Goal: Task Accomplishment & Management: Manage account settings

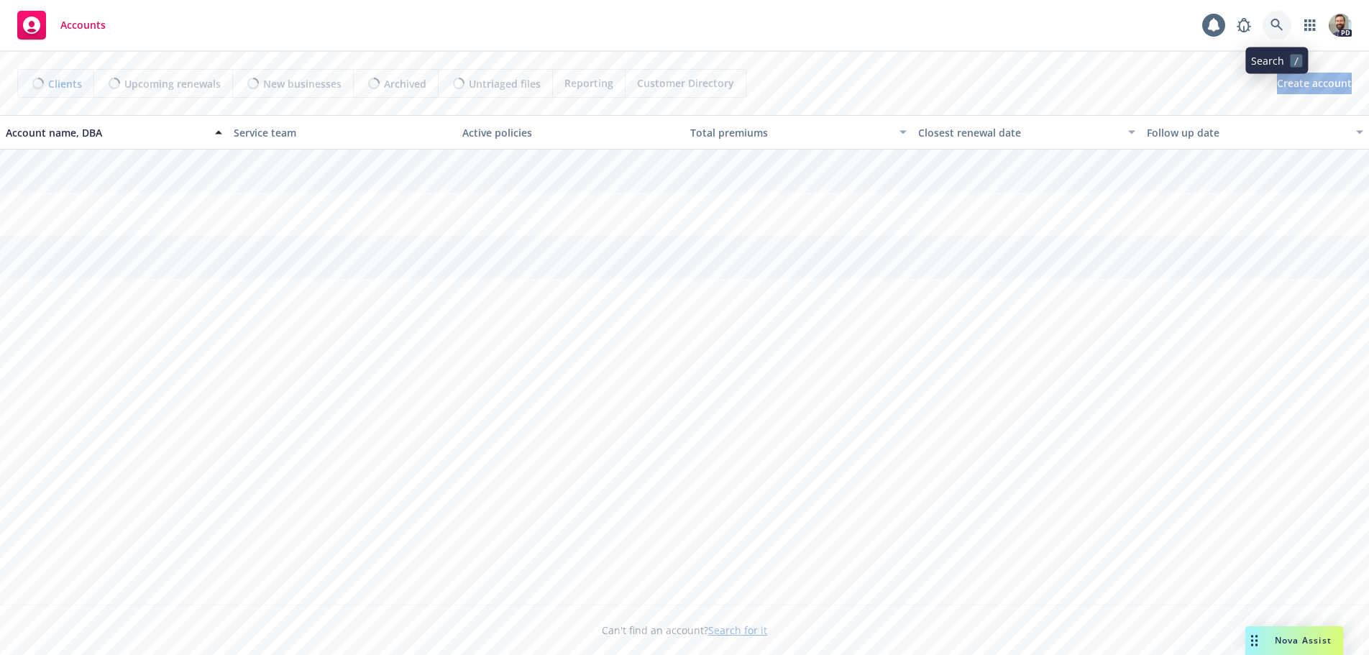
click at [1271, 24] on icon at bounding box center [1277, 25] width 13 height 13
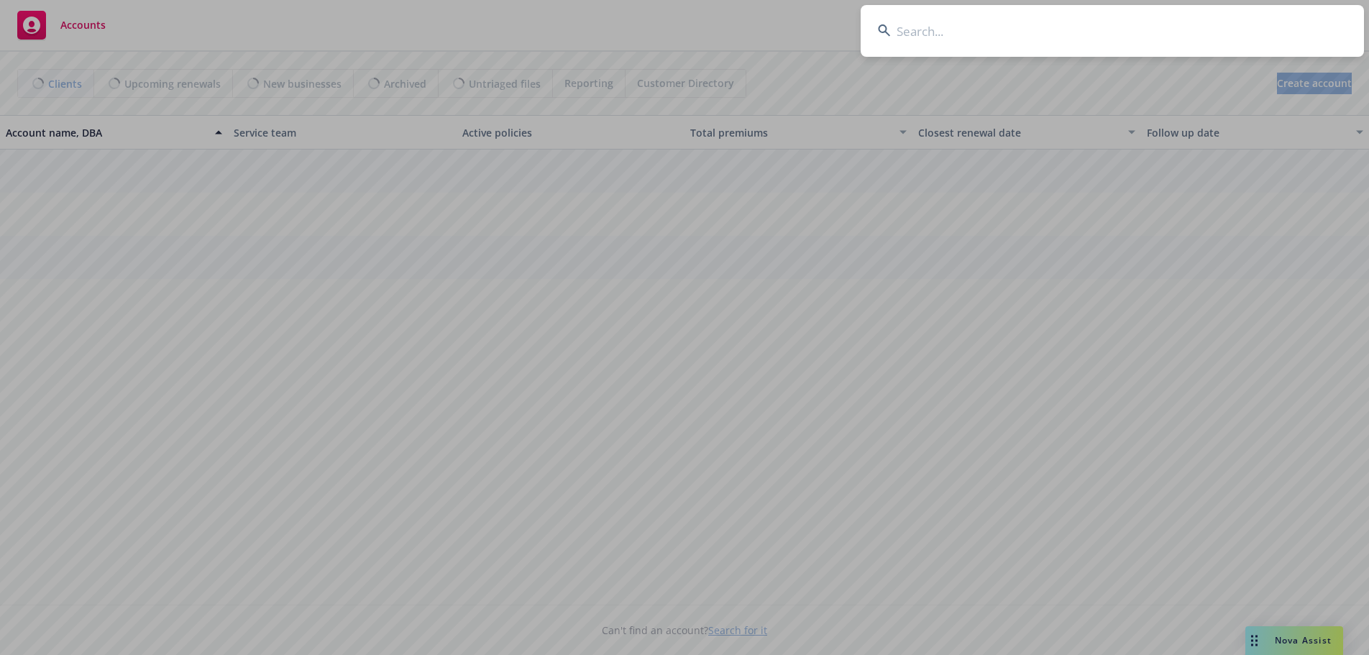
click at [1230, 27] on input at bounding box center [1112, 31] width 503 height 52
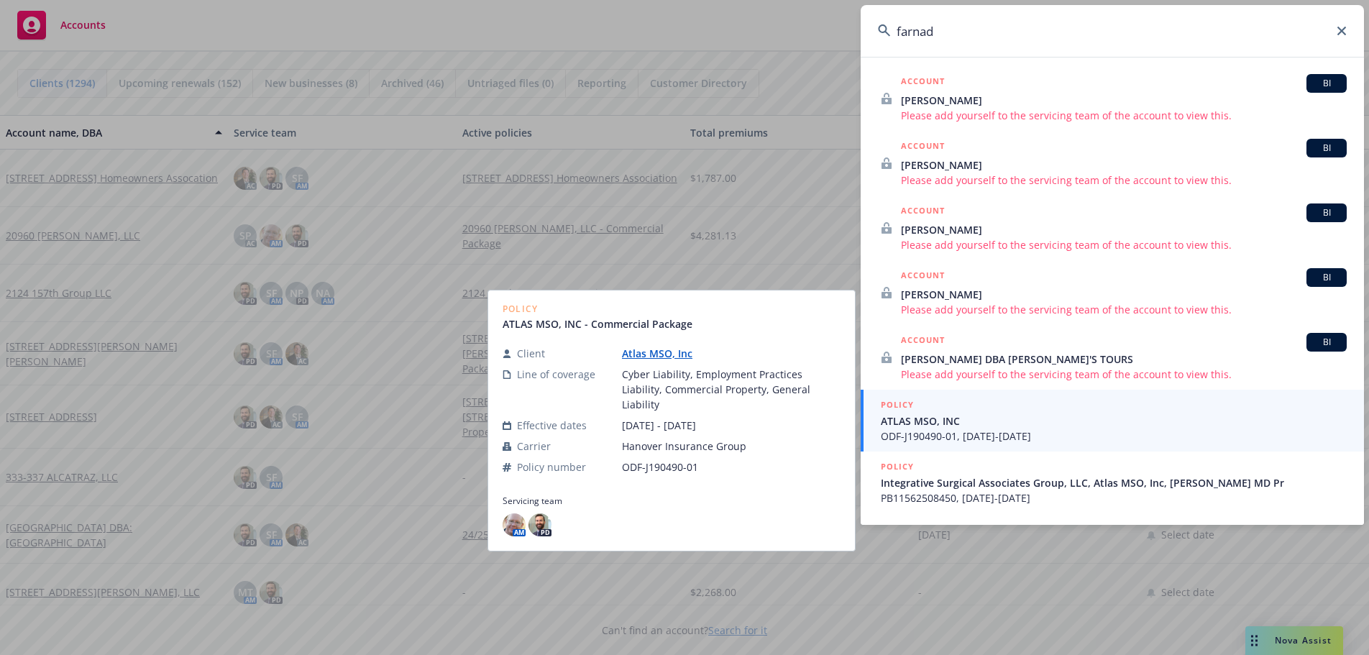
type input "farnad"
click at [647, 360] on link "Atlas MSO, Inc" at bounding box center [663, 354] width 82 height 14
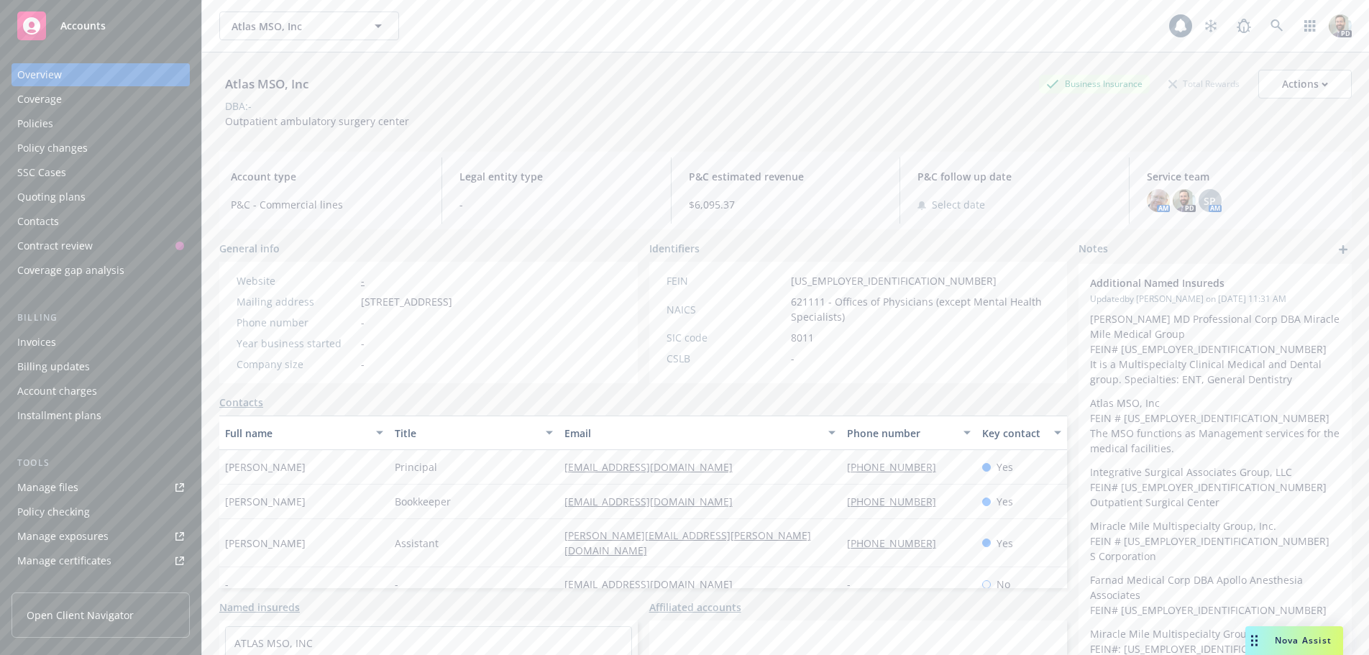
click at [75, 122] on div "Policies" at bounding box center [100, 123] width 167 height 23
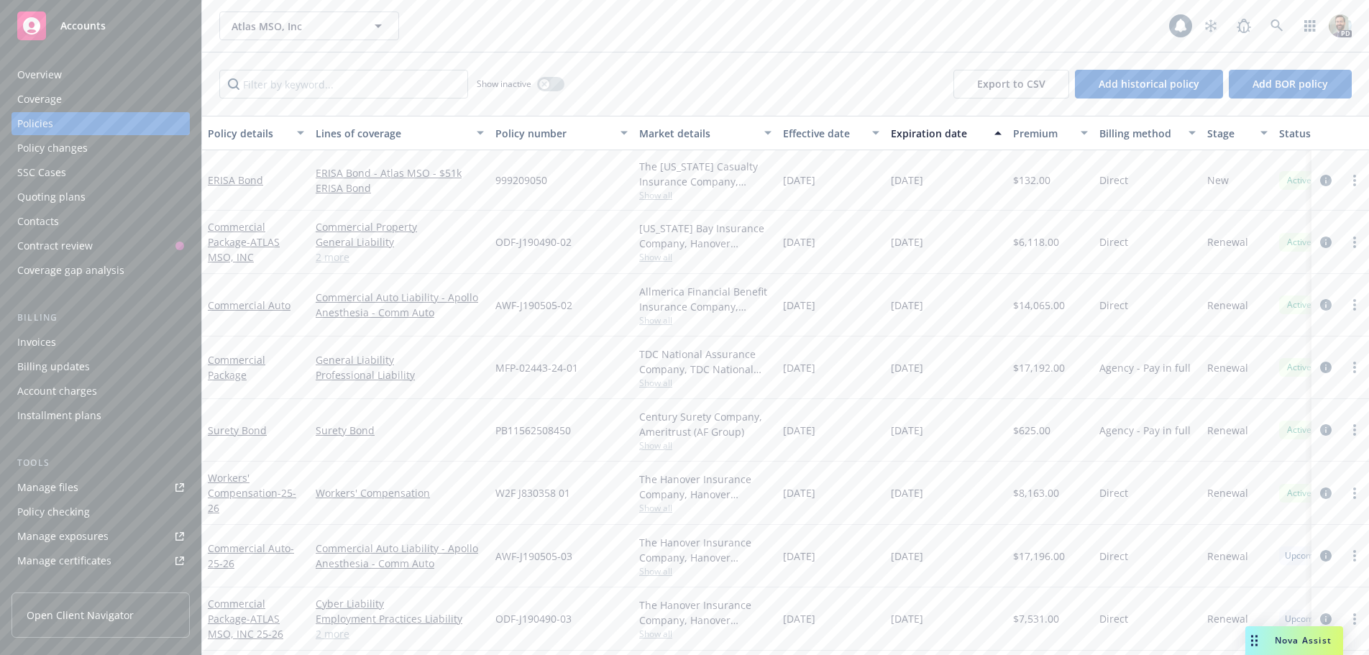
click at [26, 69] on div "Overview" at bounding box center [39, 74] width 45 height 23
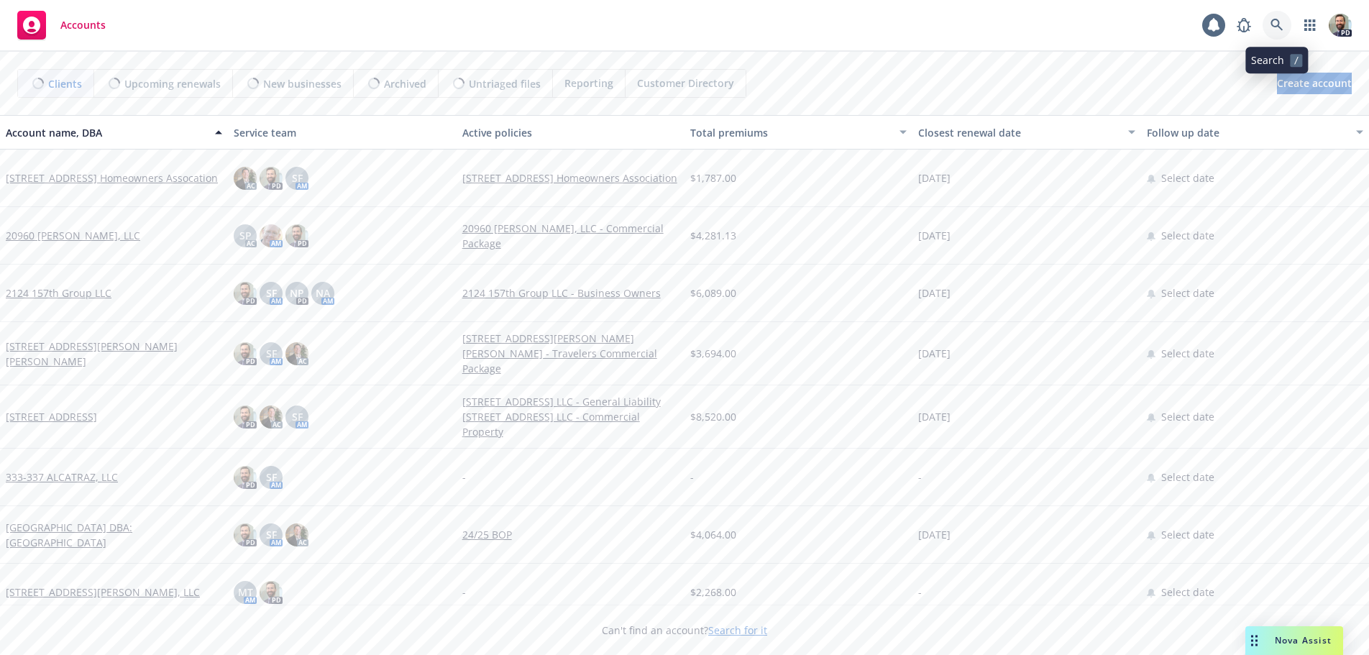
click at [1275, 22] on icon at bounding box center [1277, 25] width 13 height 13
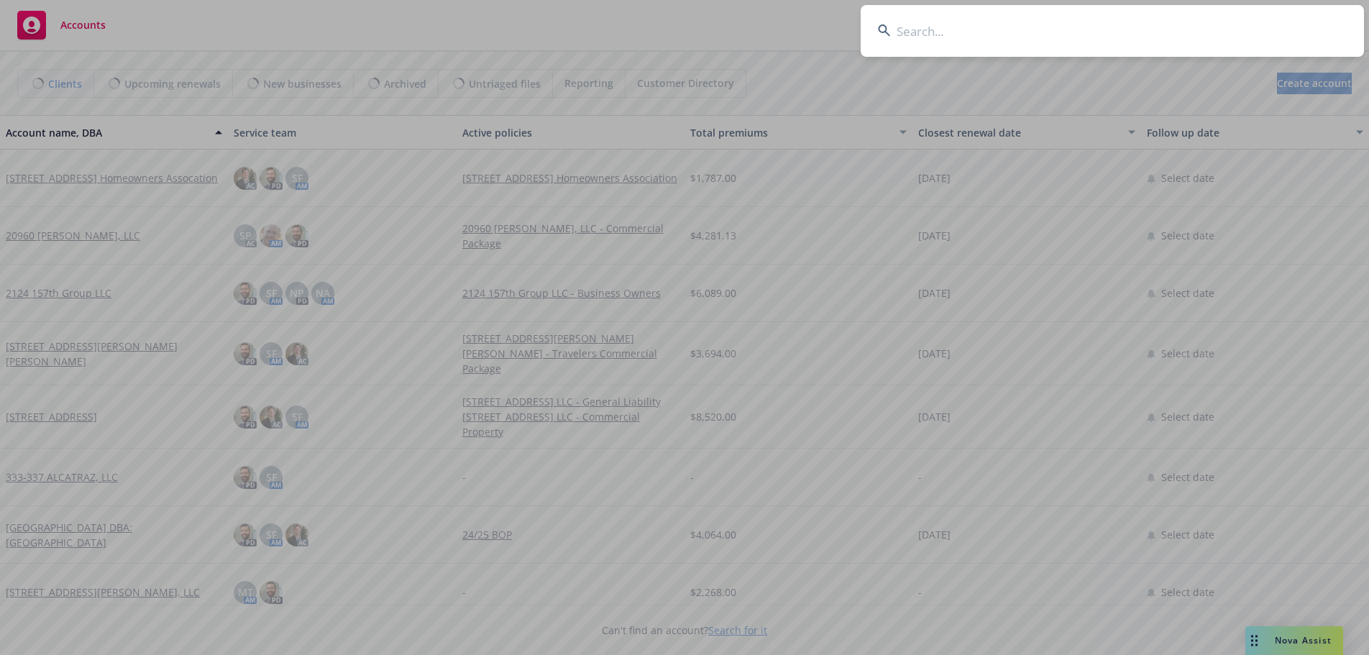
click at [1256, 26] on input at bounding box center [1112, 31] width 503 height 52
click at [1010, 32] on input at bounding box center [1112, 31] width 503 height 52
paste input "Alvarez, Maria"
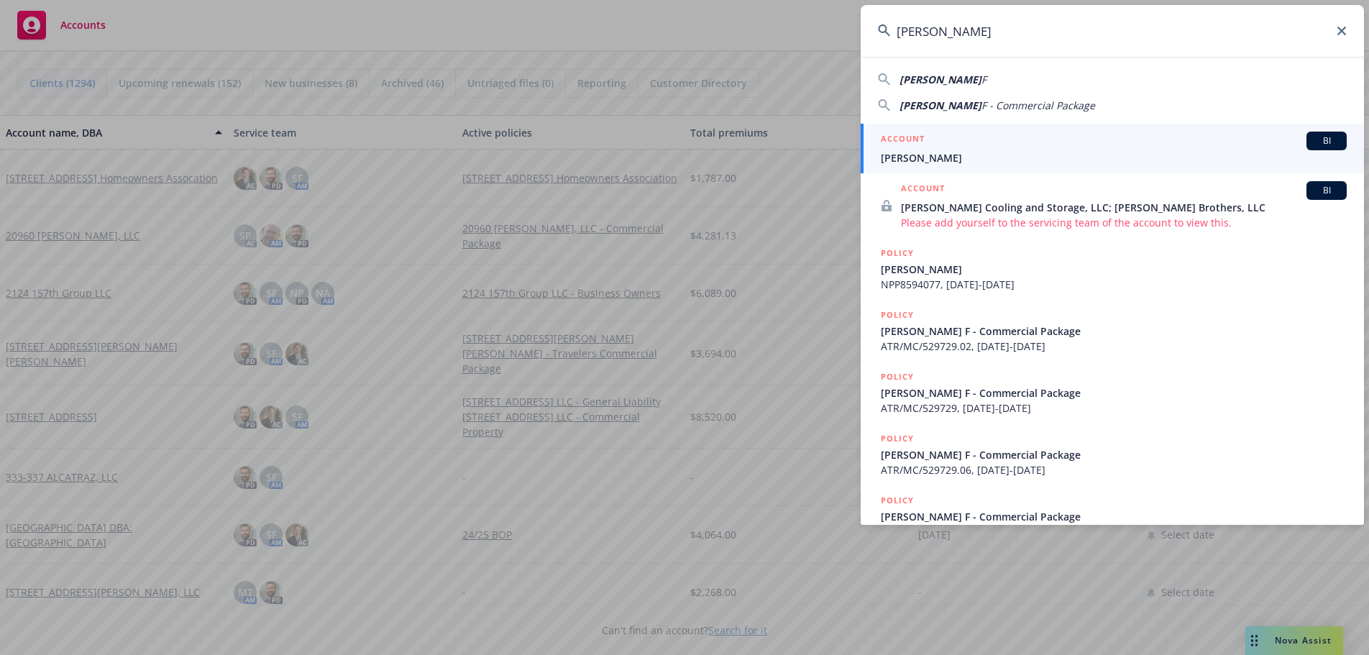
type input "Alvarez, Maria"
click at [911, 153] on span "Alvarez, Maria F" at bounding box center [1114, 157] width 466 height 15
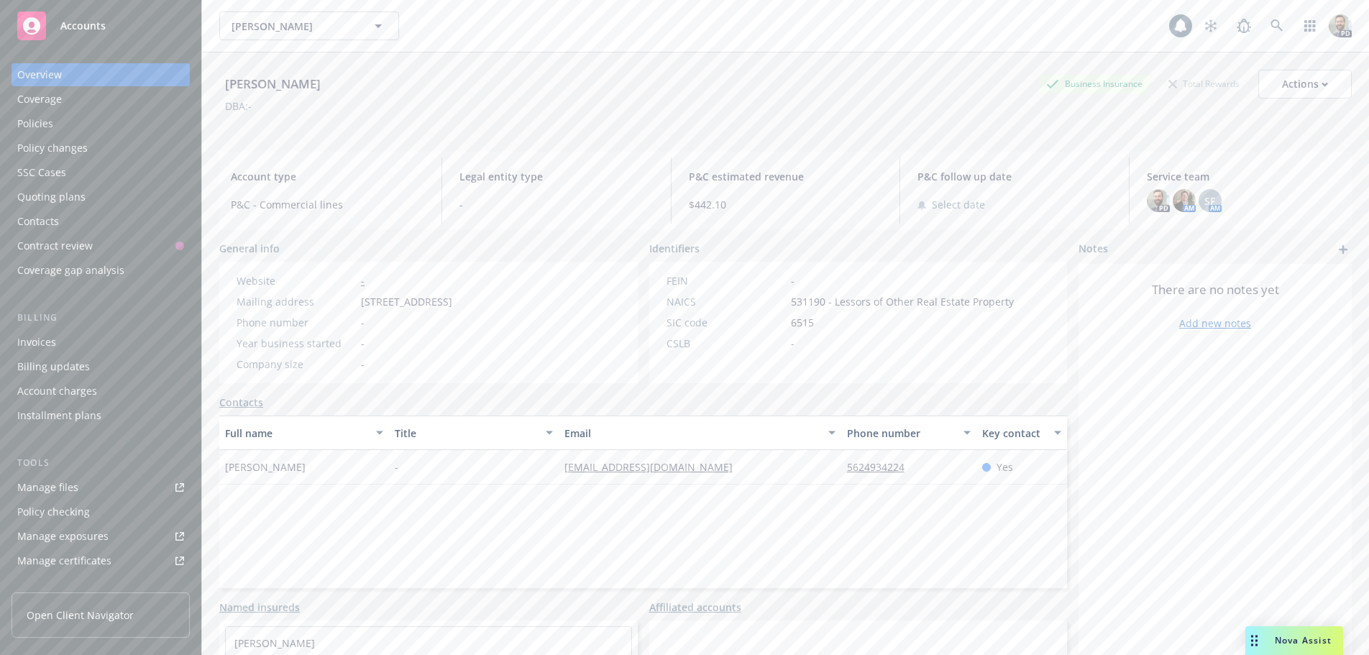
click at [63, 123] on div "Policies" at bounding box center [100, 123] width 167 height 23
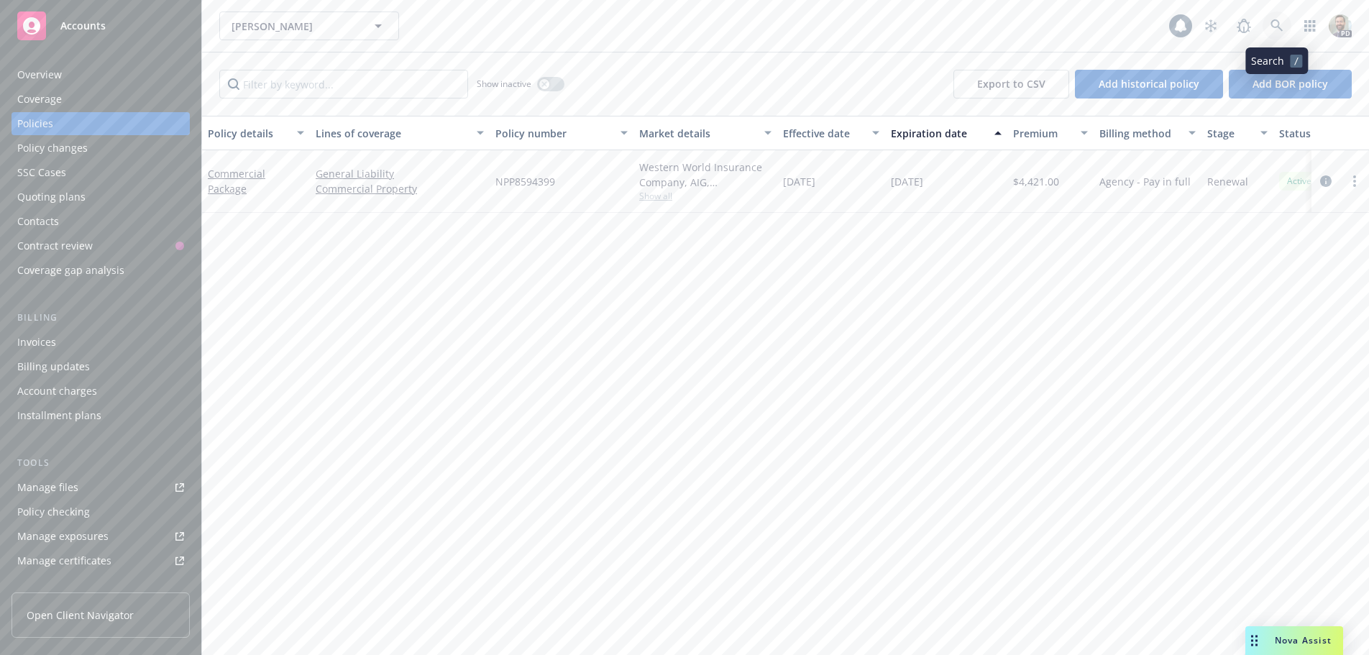
click at [1277, 22] on icon at bounding box center [1277, 25] width 13 height 13
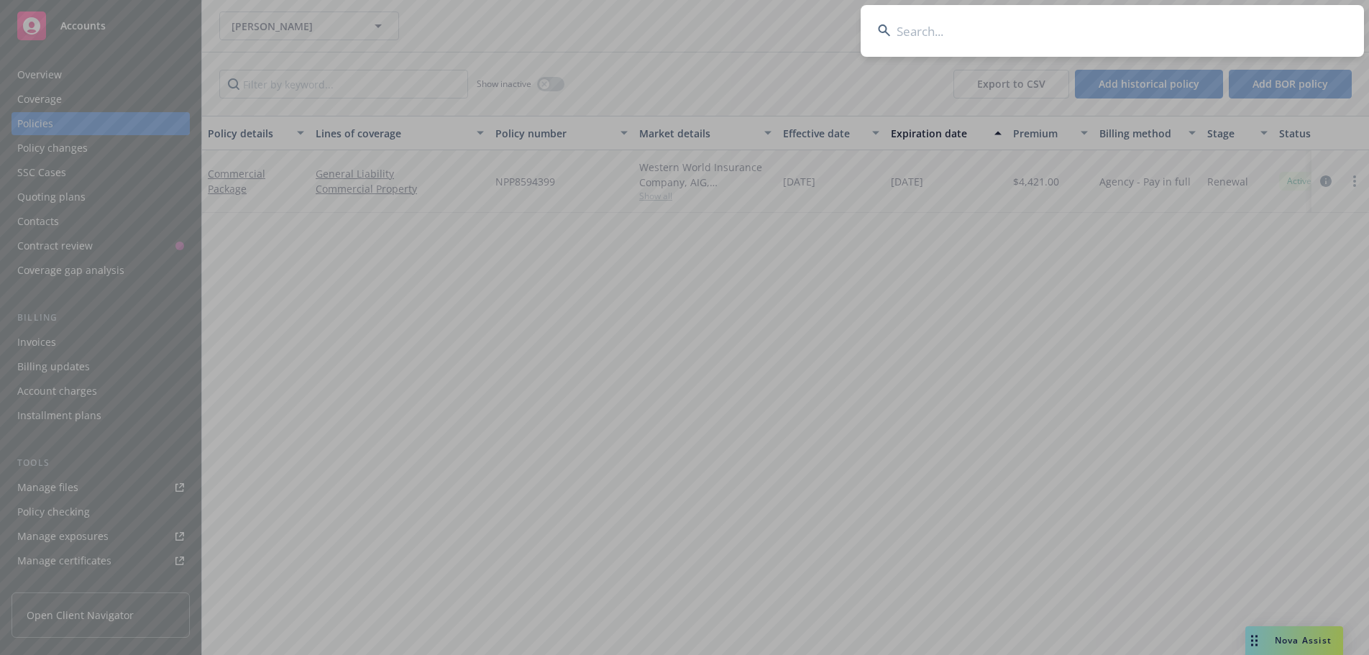
click at [1225, 23] on input at bounding box center [1112, 31] width 503 height 52
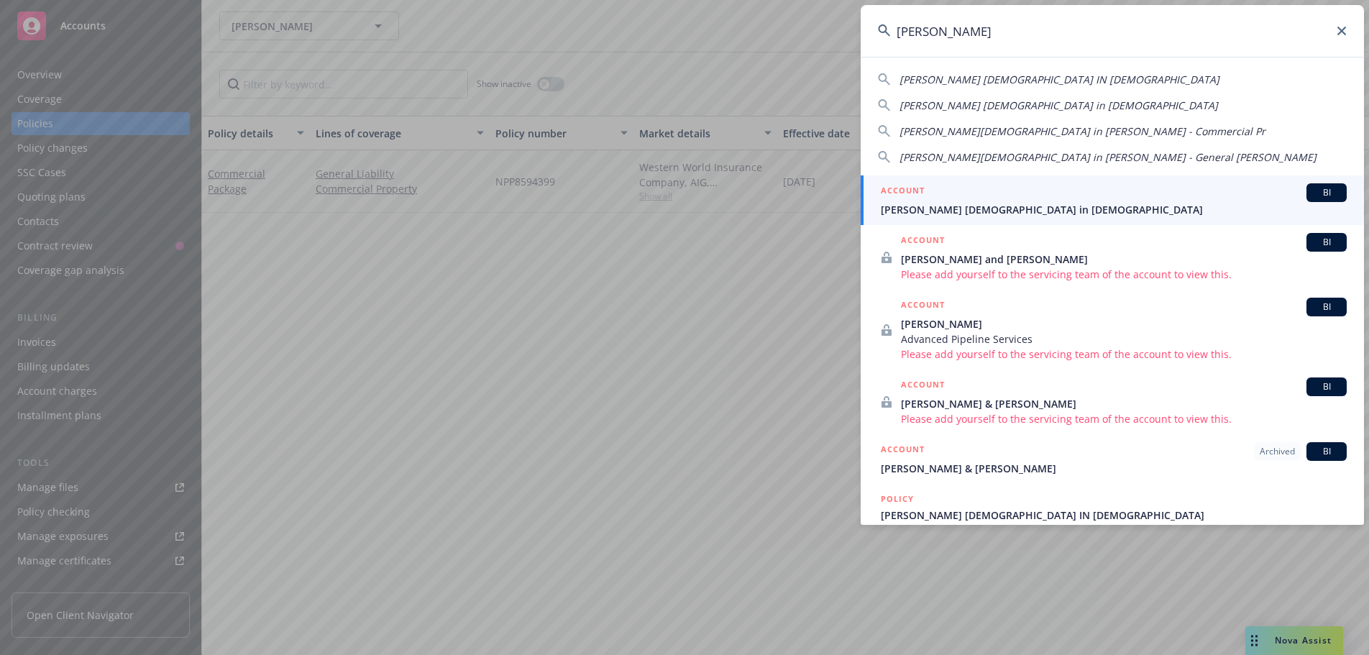
type input "white rose"
click at [951, 208] on span "White Rose Church of God in Christ" at bounding box center [1114, 209] width 466 height 15
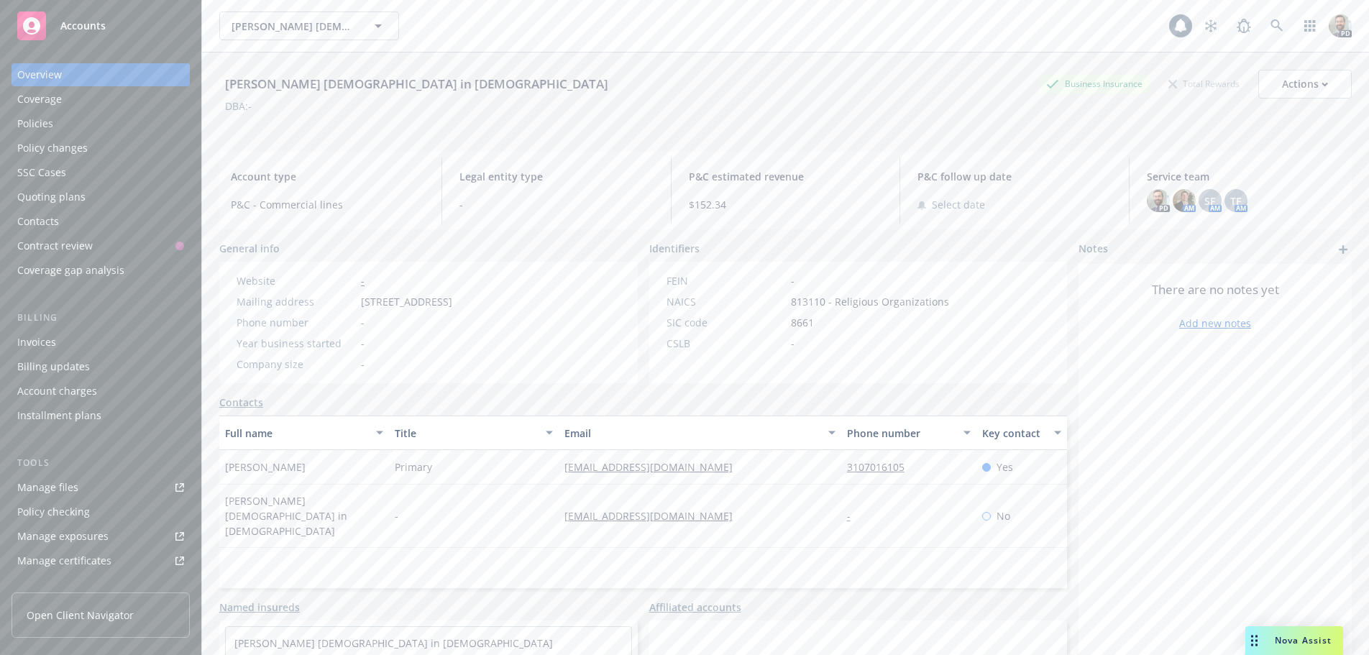
click at [50, 116] on div "Policies" at bounding box center [35, 123] width 36 height 23
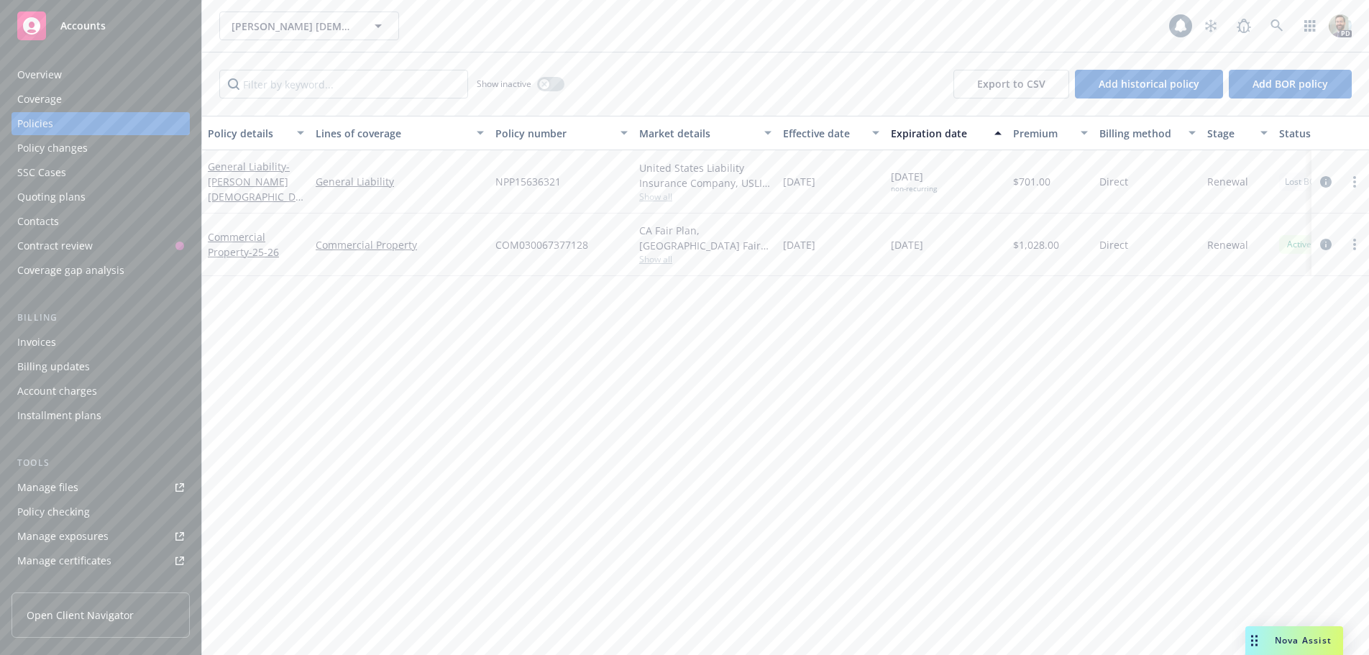
click at [76, 68] on div "Overview" at bounding box center [100, 74] width 167 height 23
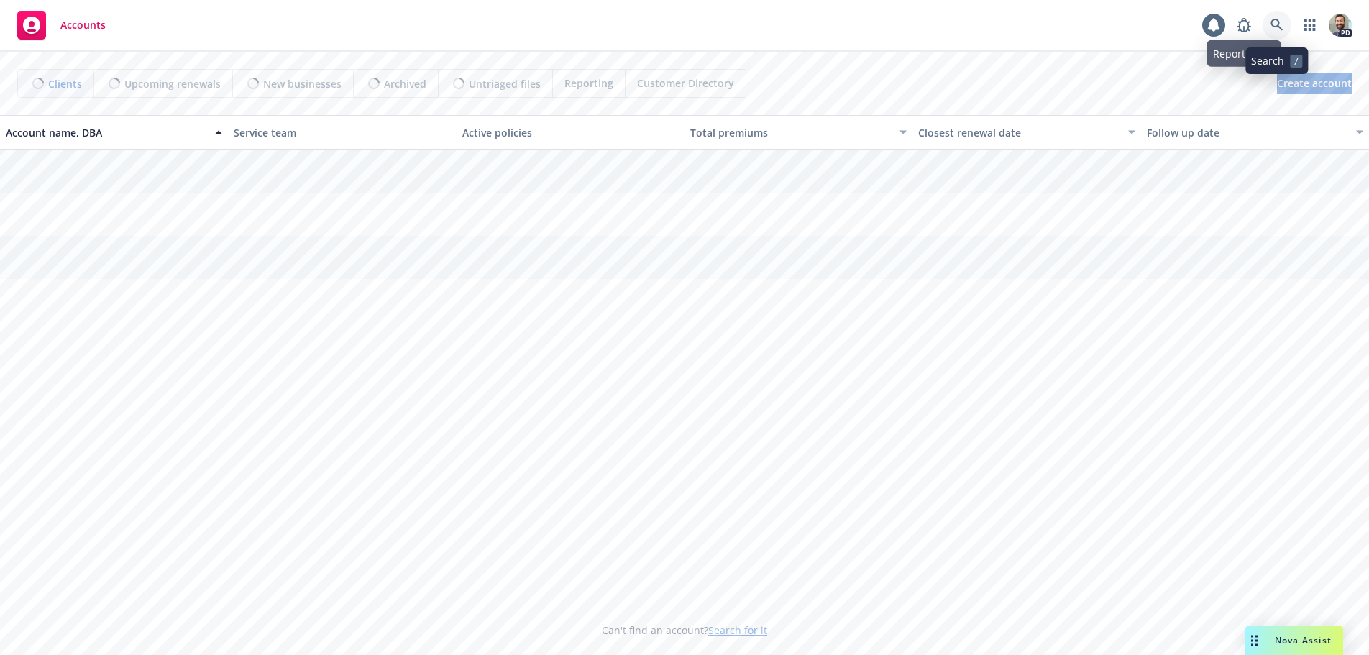
click at [1270, 21] on link at bounding box center [1277, 25] width 29 height 29
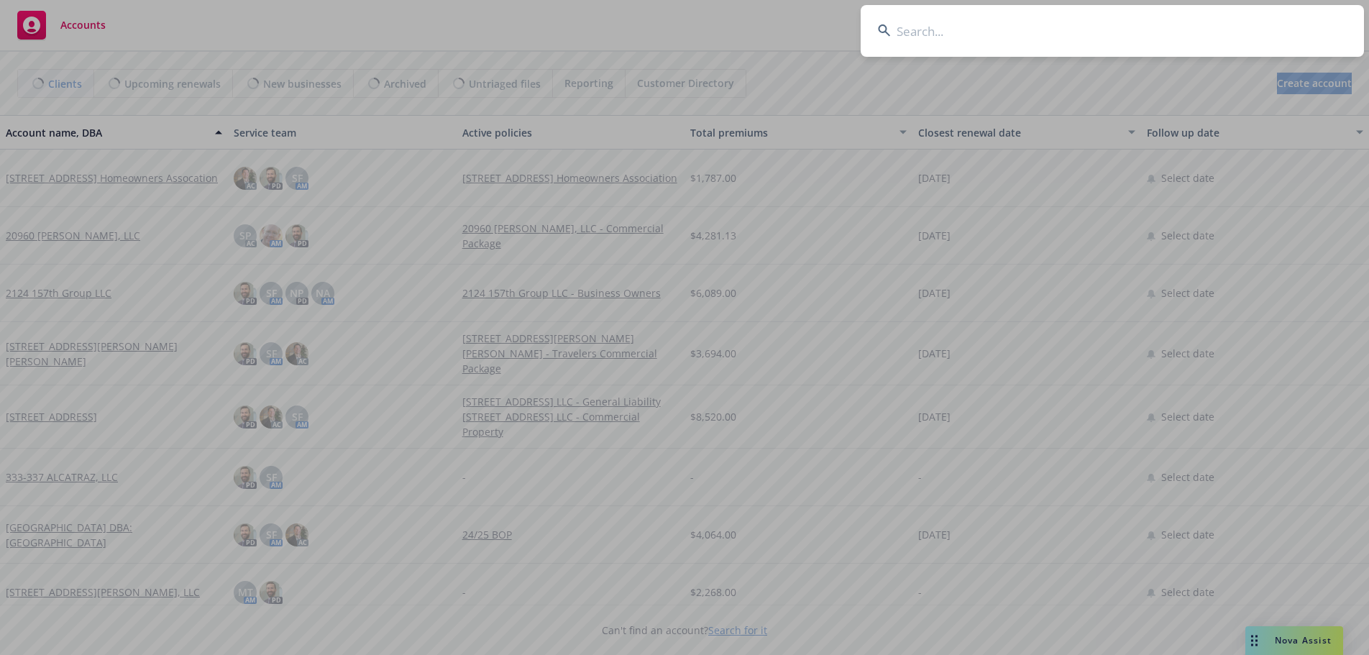
click at [1262, 24] on input at bounding box center [1112, 31] width 503 height 52
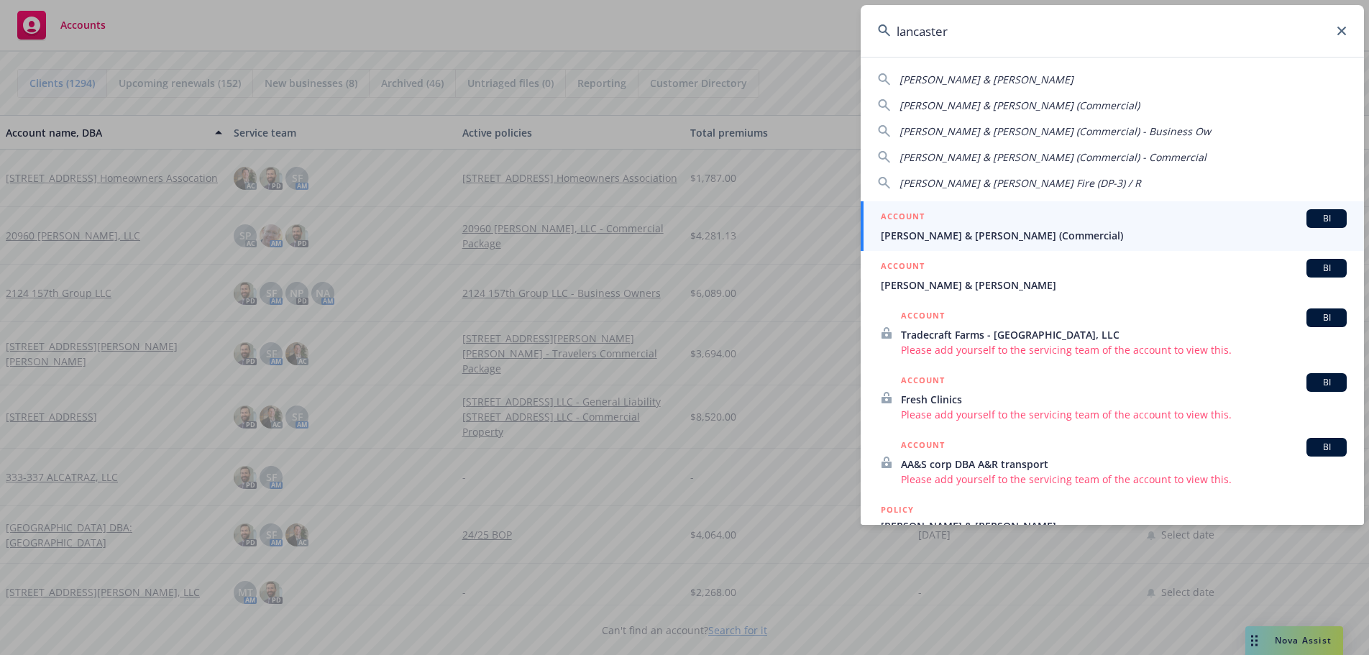
type input "lancaster"
click at [915, 232] on span "Lancaster, Arnold & Kay (Commercial)" at bounding box center [1114, 235] width 466 height 15
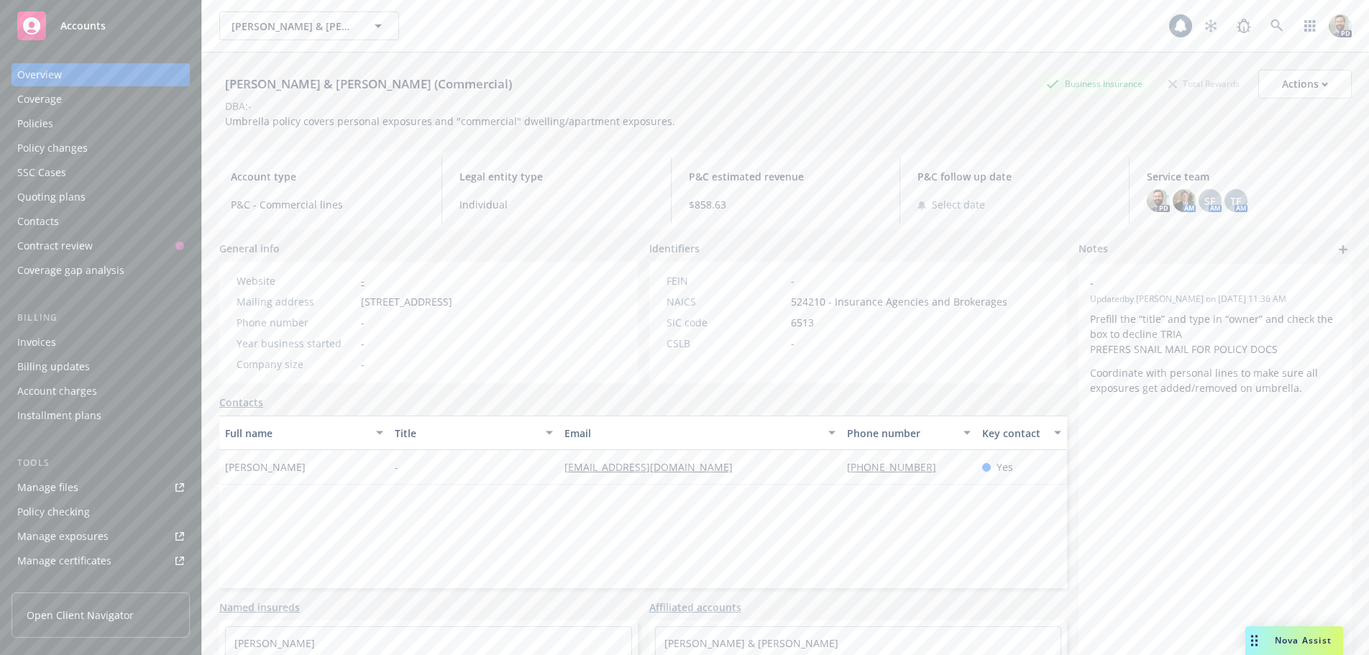
click at [50, 122] on div "Policies" at bounding box center [35, 123] width 36 height 23
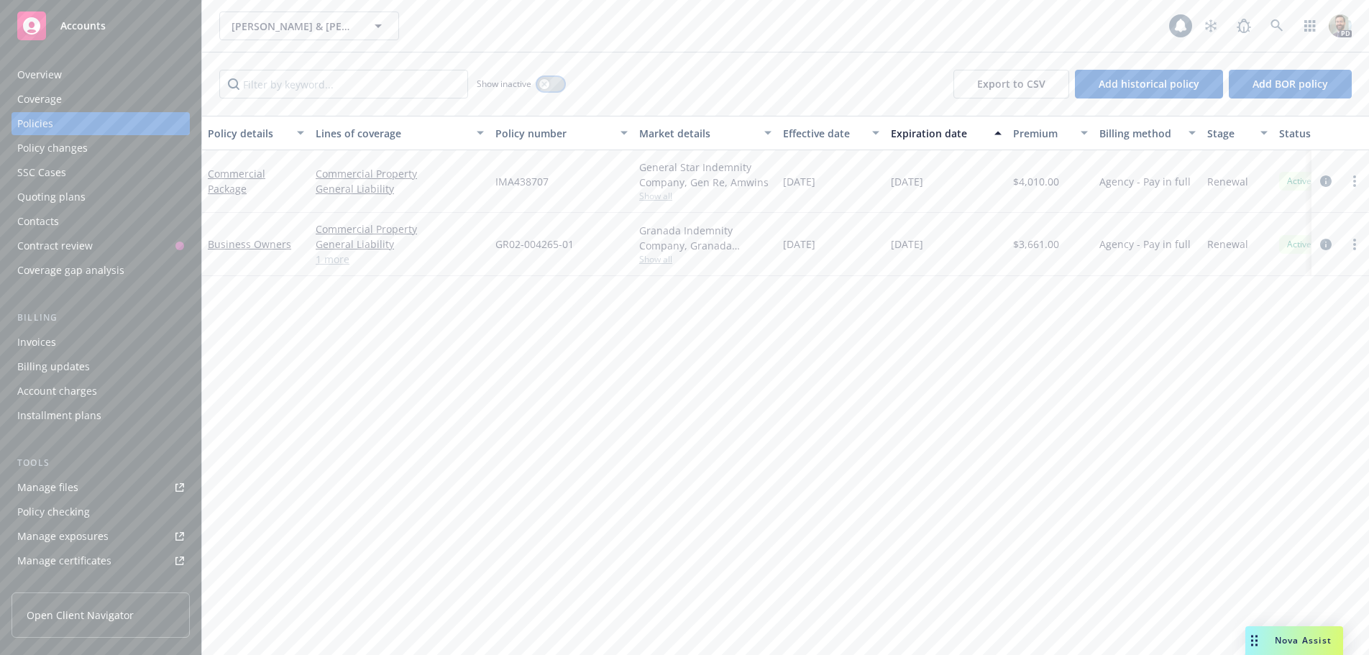
click at [558, 80] on button "button" at bounding box center [550, 84] width 27 height 14
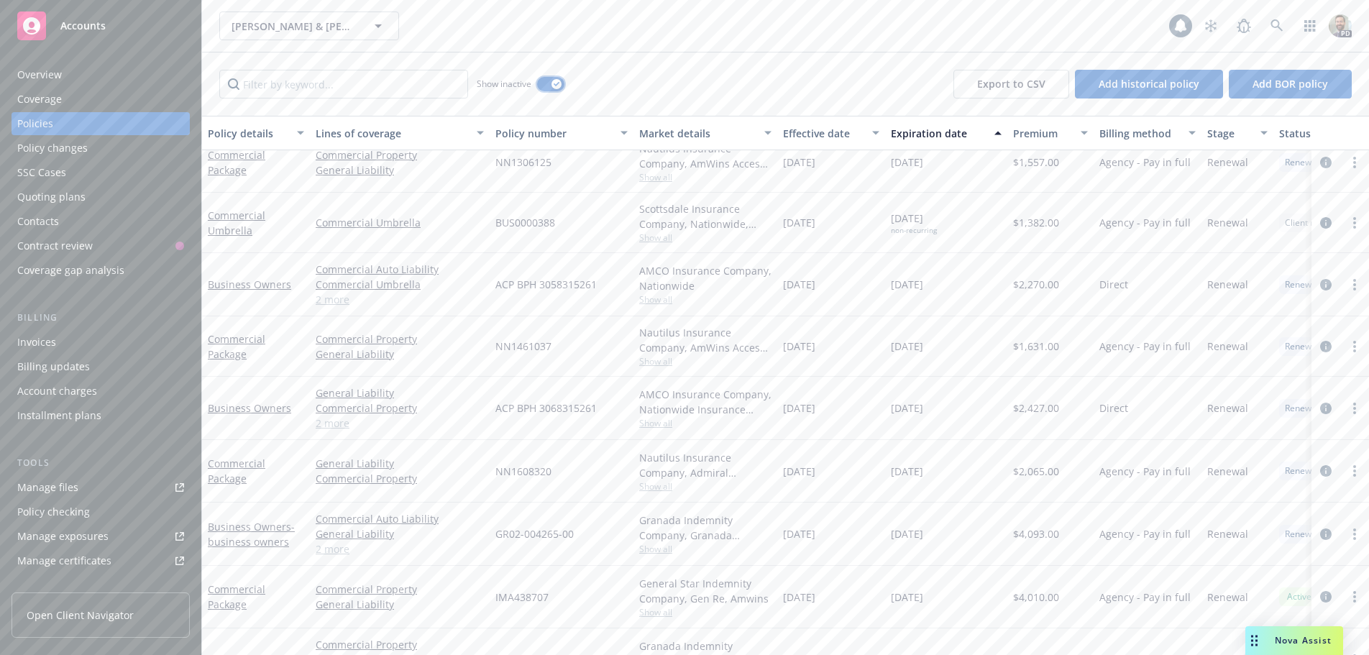
scroll to position [526, 0]
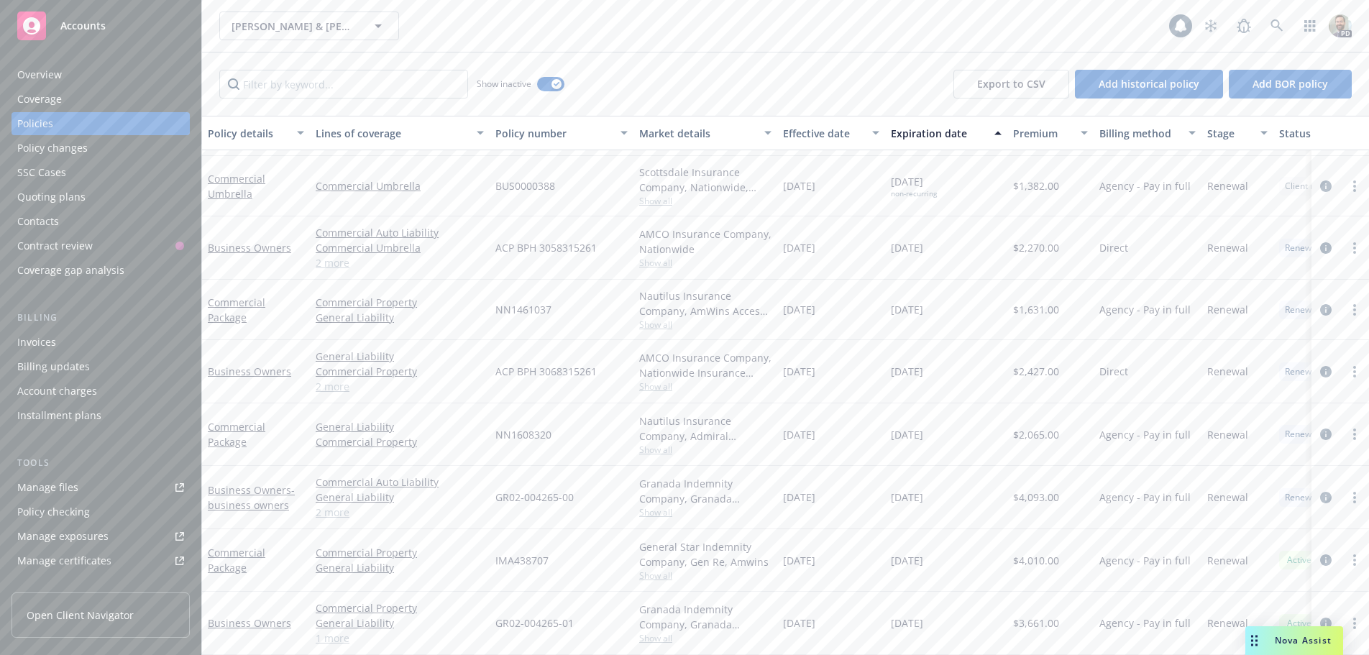
click at [48, 73] on div "Overview" at bounding box center [39, 74] width 45 height 23
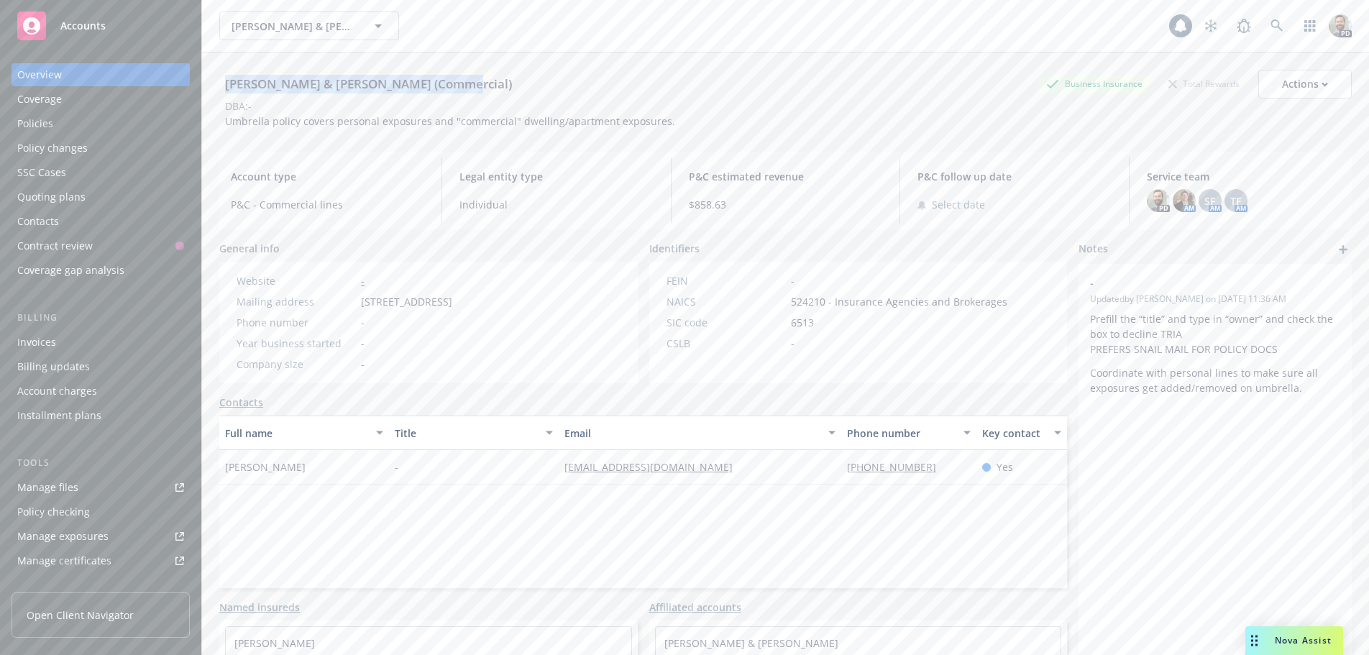
drag, startPoint x: 227, startPoint y: 83, endPoint x: 490, endPoint y: 85, distance: 263.2
click at [490, 85] on div "Lancaster, Arnold & Kay (Commercial) Business Insurance Total Rewards Actions" at bounding box center [785, 84] width 1133 height 29
copy div "Lancaster, Arnold & Kay (Commercial)"
click at [1306, 84] on div "Actions" at bounding box center [1305, 83] width 46 height 27
click at [1187, 147] on link "Edit account summary" at bounding box center [1250, 151] width 202 height 29
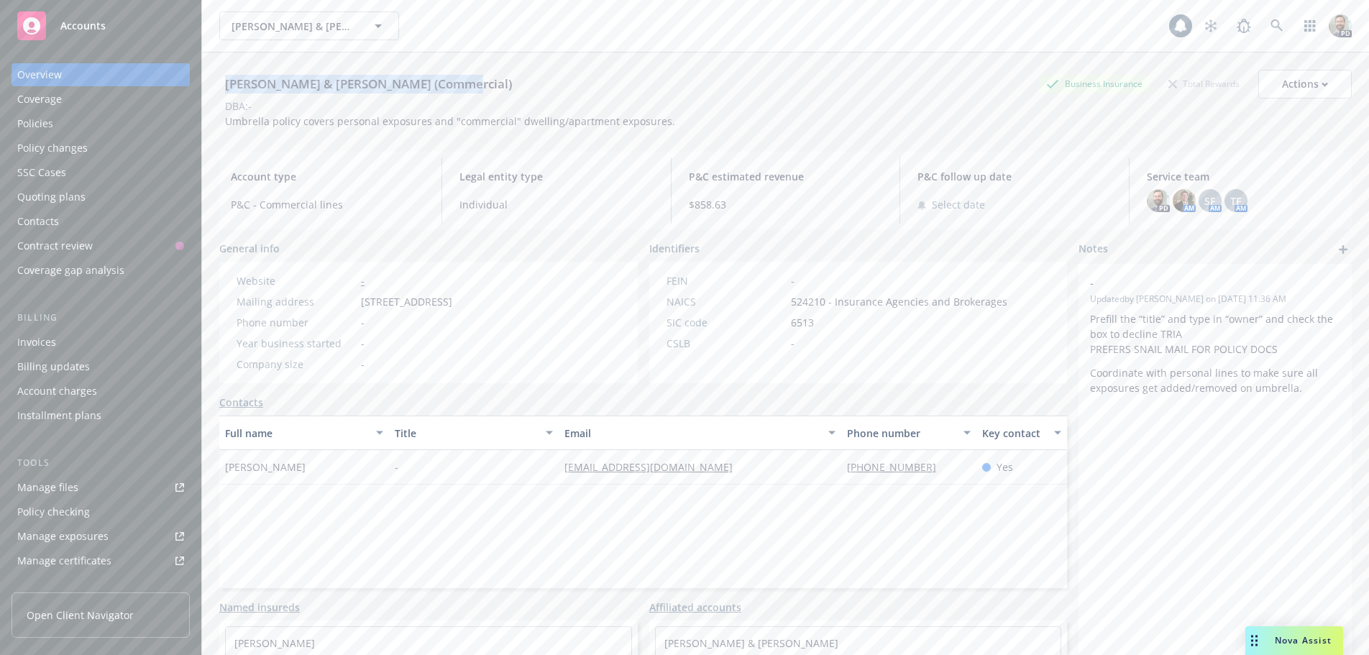
select select "US"
select select "Other"
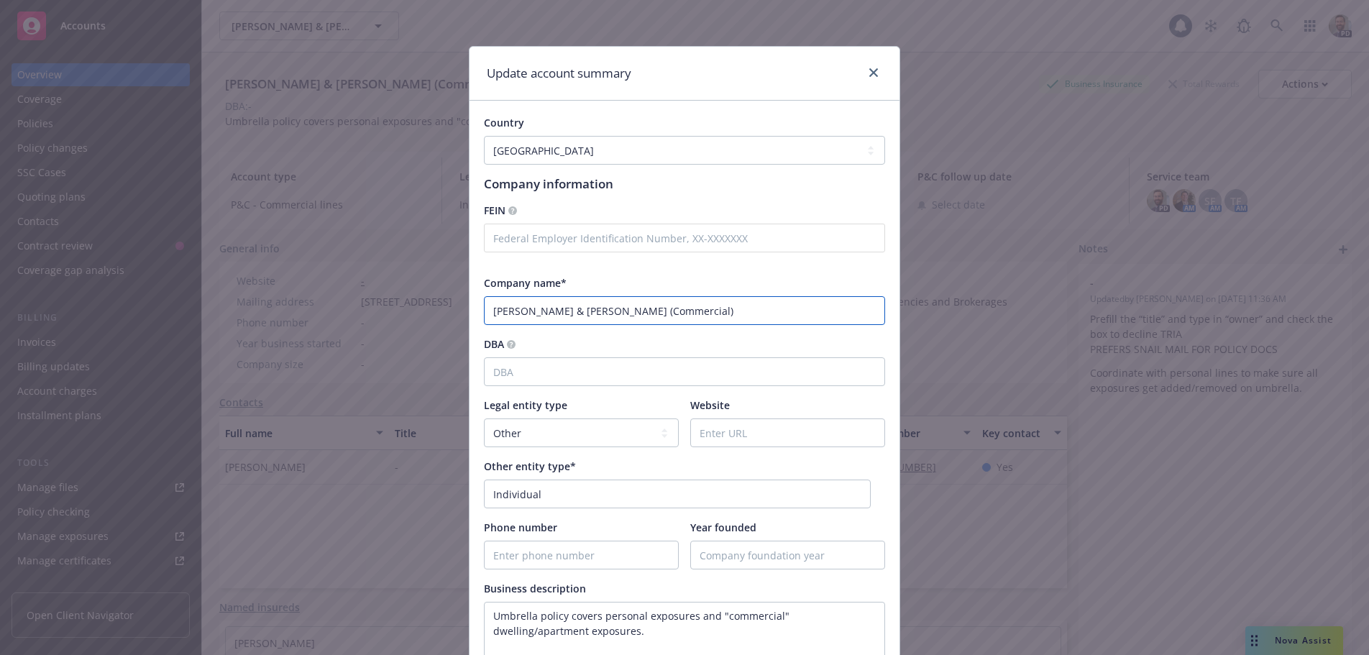
click at [538, 311] on input "Lancaster, Arnold & Kay (Commercial)" at bounding box center [684, 310] width 401 height 29
drag, startPoint x: 538, startPoint y: 310, endPoint x: 497, endPoint y: 311, distance: 41.0
click at [470, 311] on div "Country Afghanistan Albania Algeria American Samoa Andorra Angola Anguilla Anta…" at bounding box center [685, 583] width 430 height 964
click at [552, 311] on input "Arnold & Kay (Commercial)" at bounding box center [684, 310] width 401 height 29
paste input "Lancaster,"
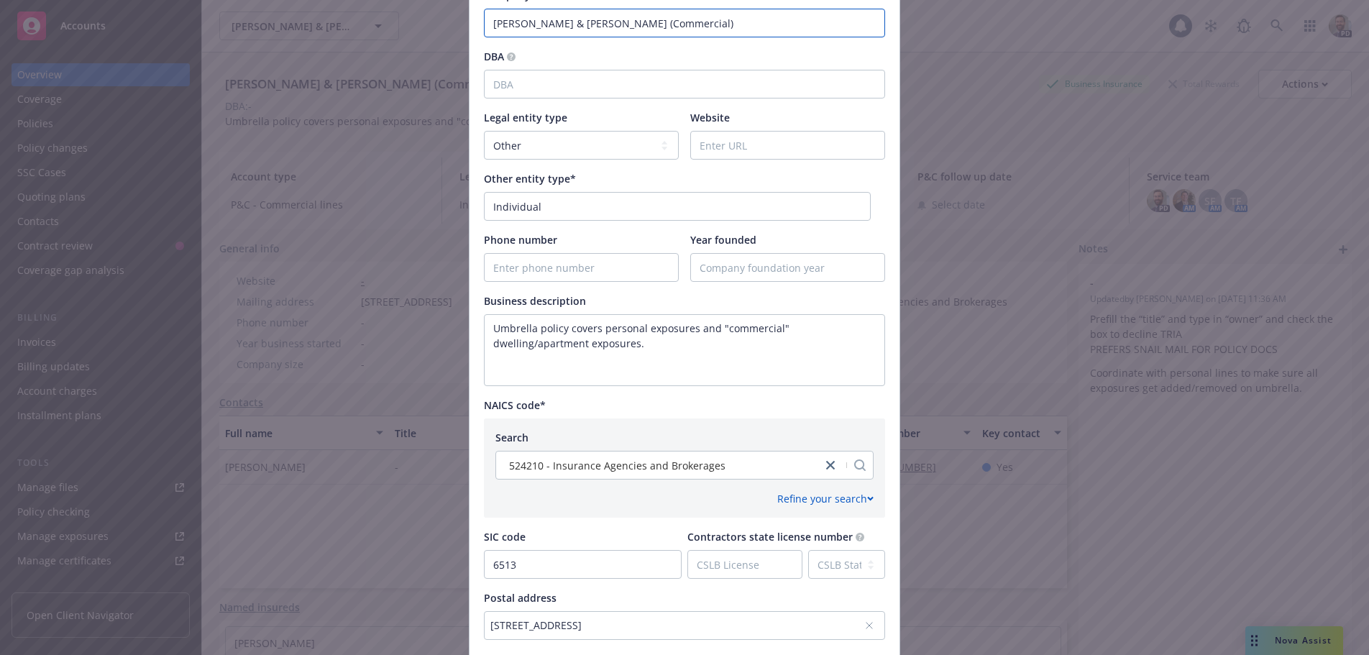
scroll to position [520, 0]
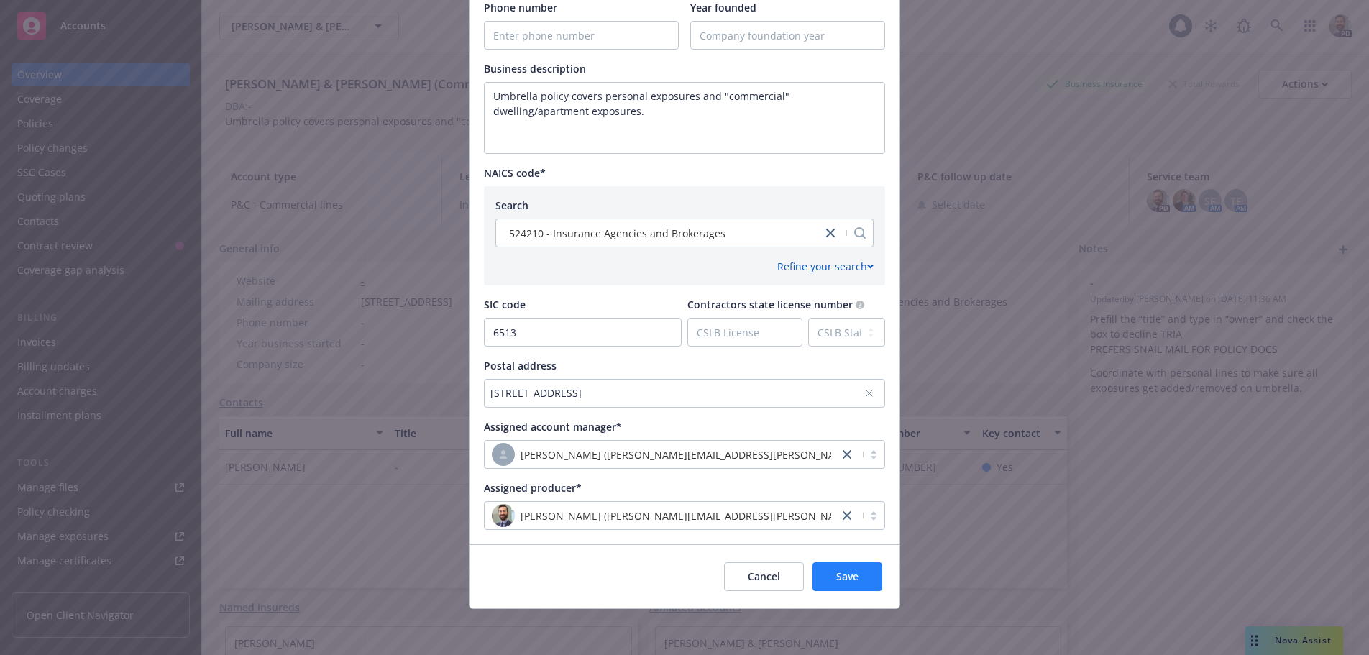
type input "Arnold & Kay Lancaster (Commercial)"
click at [828, 577] on button "Save" at bounding box center [848, 576] width 70 height 29
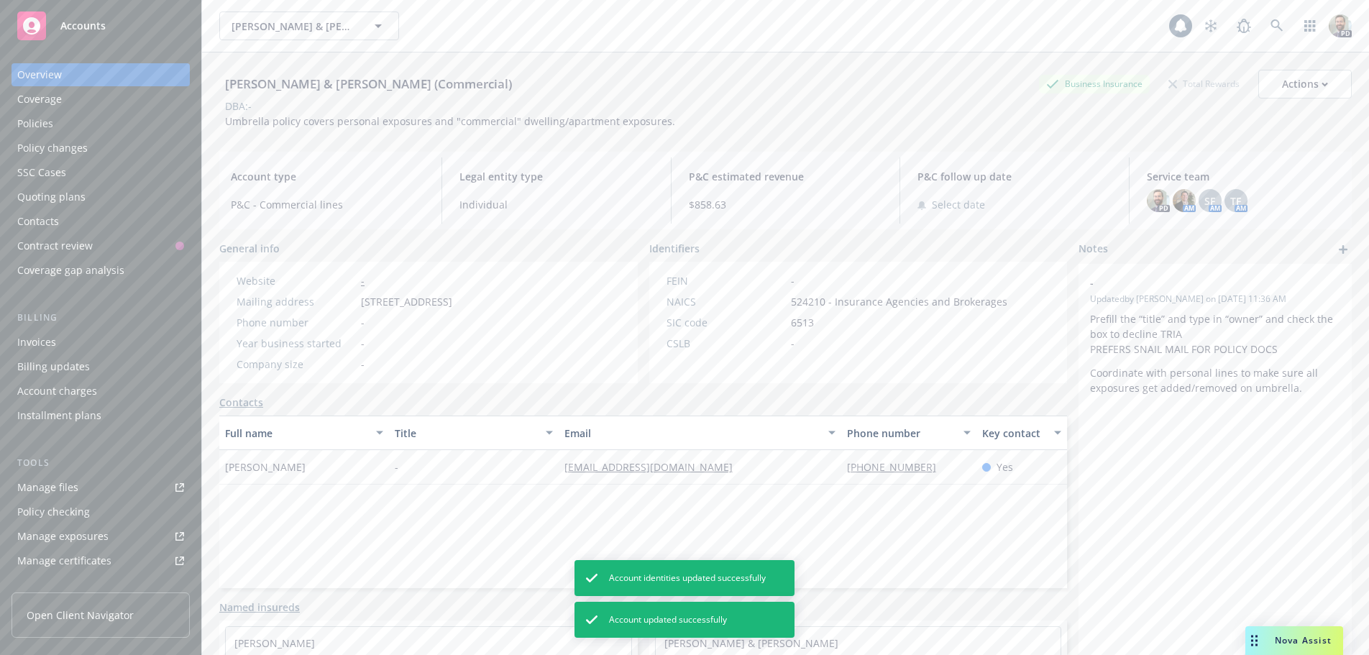
click at [298, 85] on div "Arnold & Kay Lancaster (Commercial)" at bounding box center [368, 84] width 298 height 19
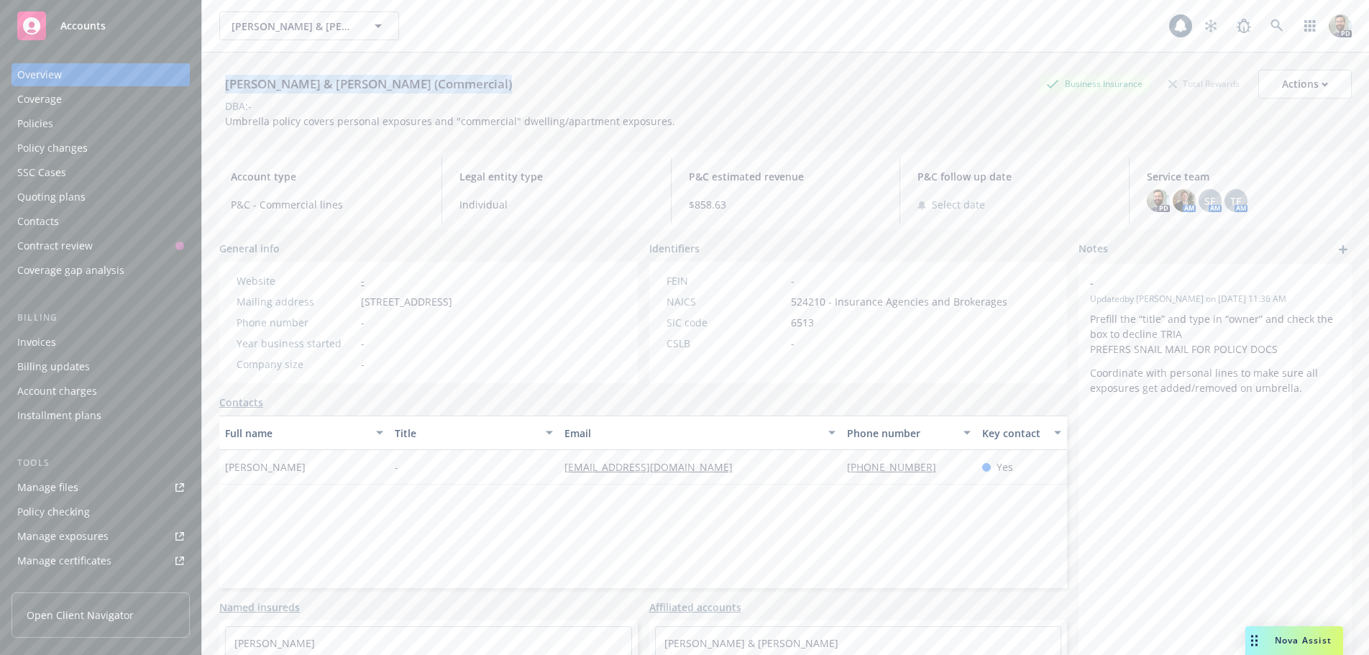
copy div "Arnold & Kay Lancaster (Commercial)"
click at [54, 124] on div "Policies" at bounding box center [100, 123] width 167 height 23
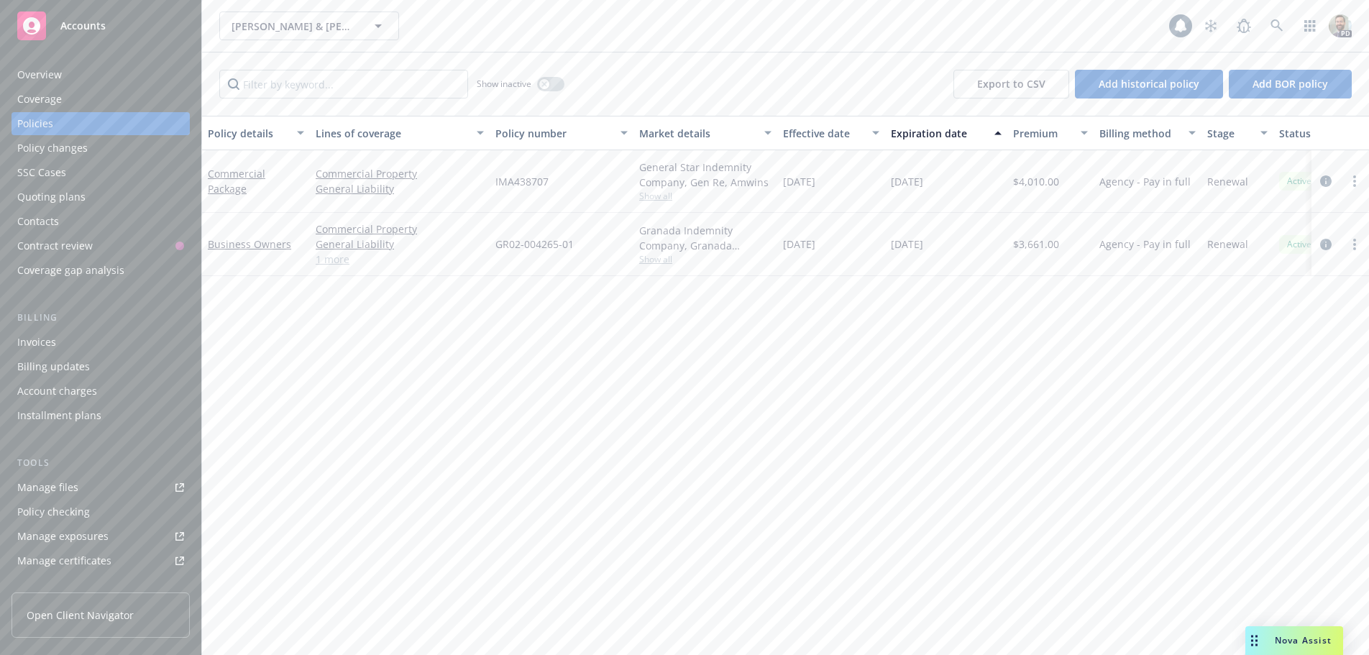
drag, startPoint x: 776, startPoint y: 246, endPoint x: 837, endPoint y: 242, distance: 61.3
click at [837, 242] on div "Business Owners Commercial Property General Liability Commercial Auto Liability…" at bounding box center [896, 244] width 1388 height 63
click at [815, 242] on span "08/16/2025" at bounding box center [799, 244] width 32 height 15
click at [800, 242] on span "08/16/2025" at bounding box center [799, 244] width 32 height 15
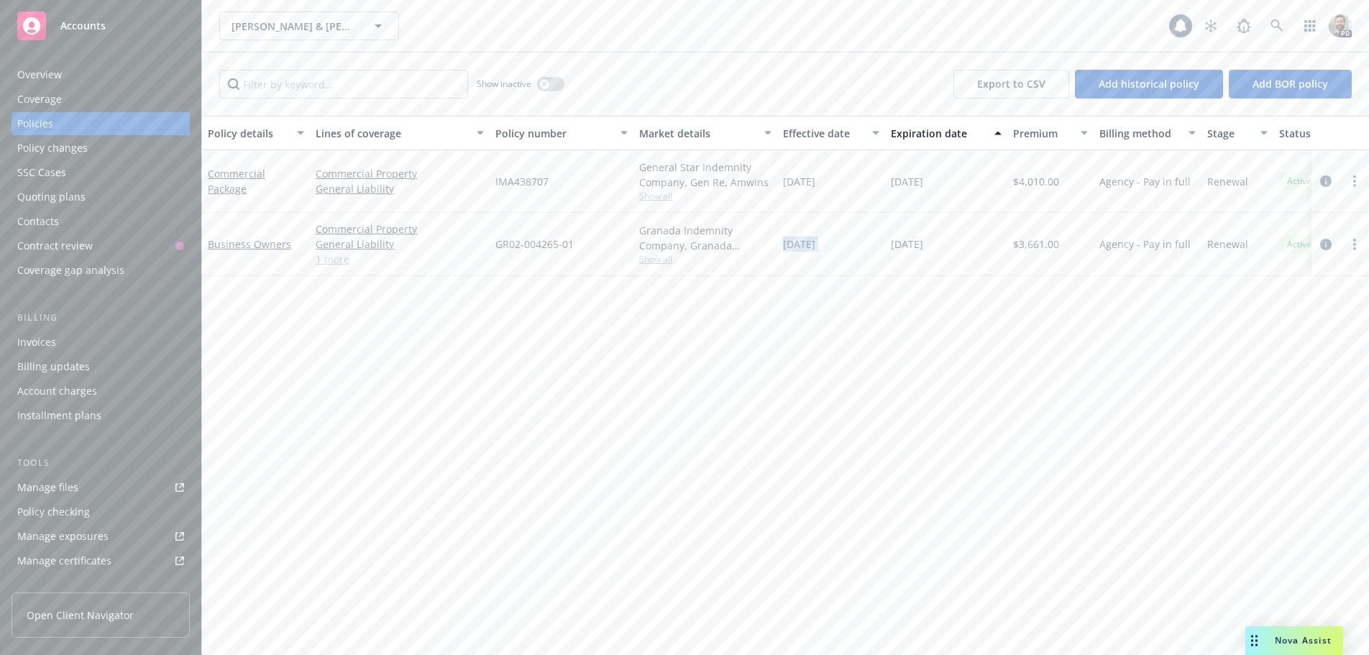
click at [800, 242] on span "08/16/2025" at bounding box center [799, 244] width 32 height 15
copy span "08/16/2025"
click at [908, 179] on span "11/16/2025" at bounding box center [907, 181] width 32 height 15
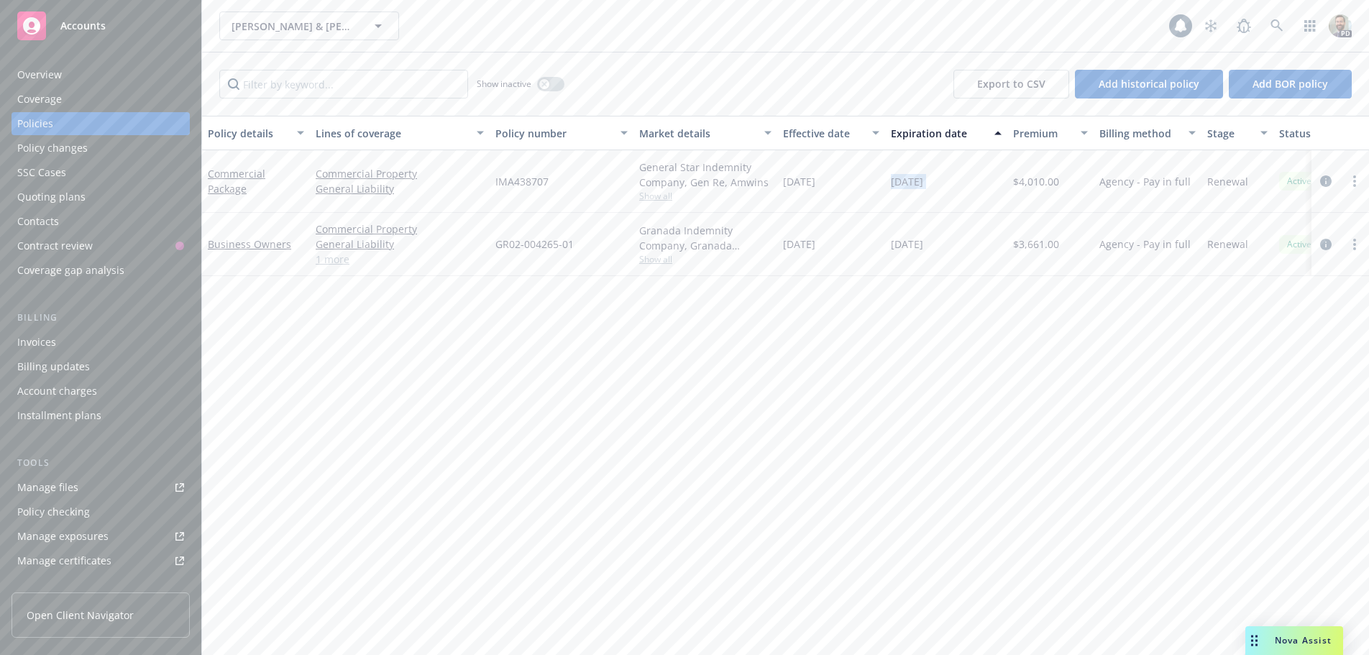
copy span "11/16/2025"
drag, startPoint x: 640, startPoint y: 227, endPoint x: 685, endPoint y: 243, distance: 47.3
click at [685, 243] on div "Granada Indemnity Company, Granada Indemnity Company, Core Programs" at bounding box center [705, 238] width 132 height 30
copy div "Granada Indemnity Company"
click at [506, 242] on span "GR02-004265-01" at bounding box center [534, 244] width 78 height 15
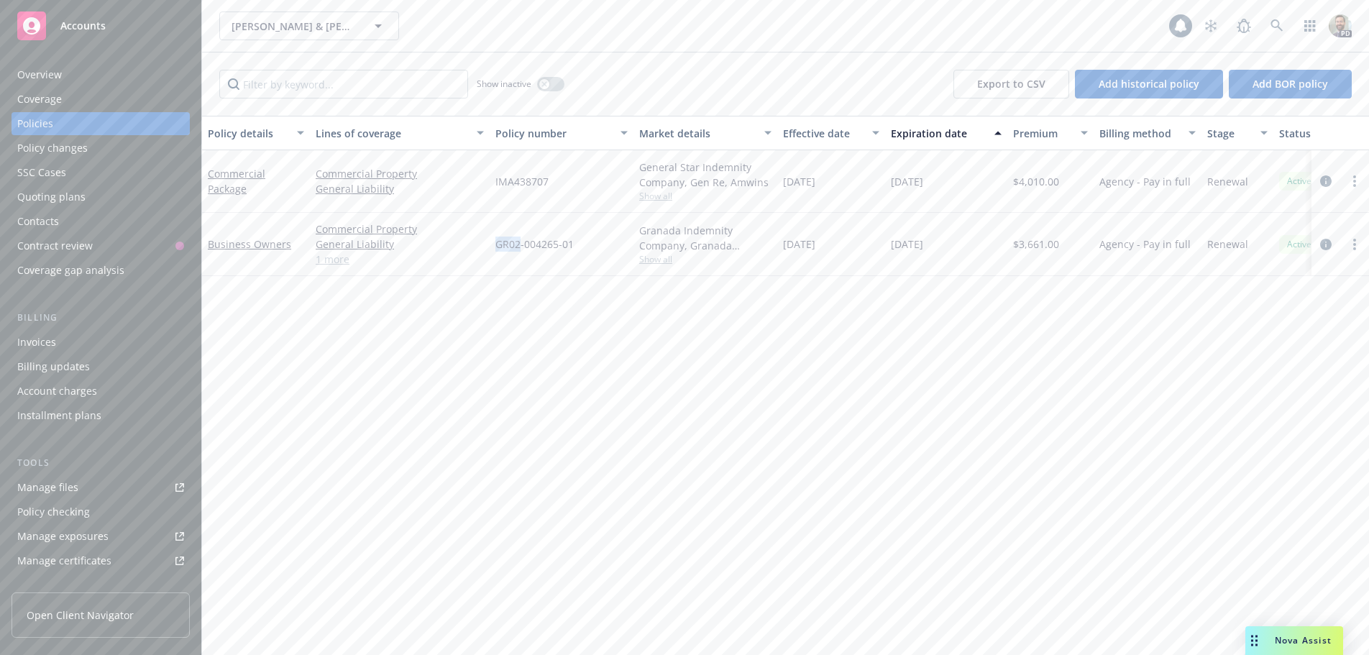
click at [506, 242] on span "GR02-004265-01" at bounding box center [534, 244] width 78 height 15
copy span "GR02-004265-01"
drag, startPoint x: 783, startPoint y: 243, endPoint x: 948, endPoint y: 244, distance: 164.7
click at [948, 244] on div "Business Owners Commercial Property General Liability Commercial Auto Liability…" at bounding box center [896, 244] width 1388 height 63
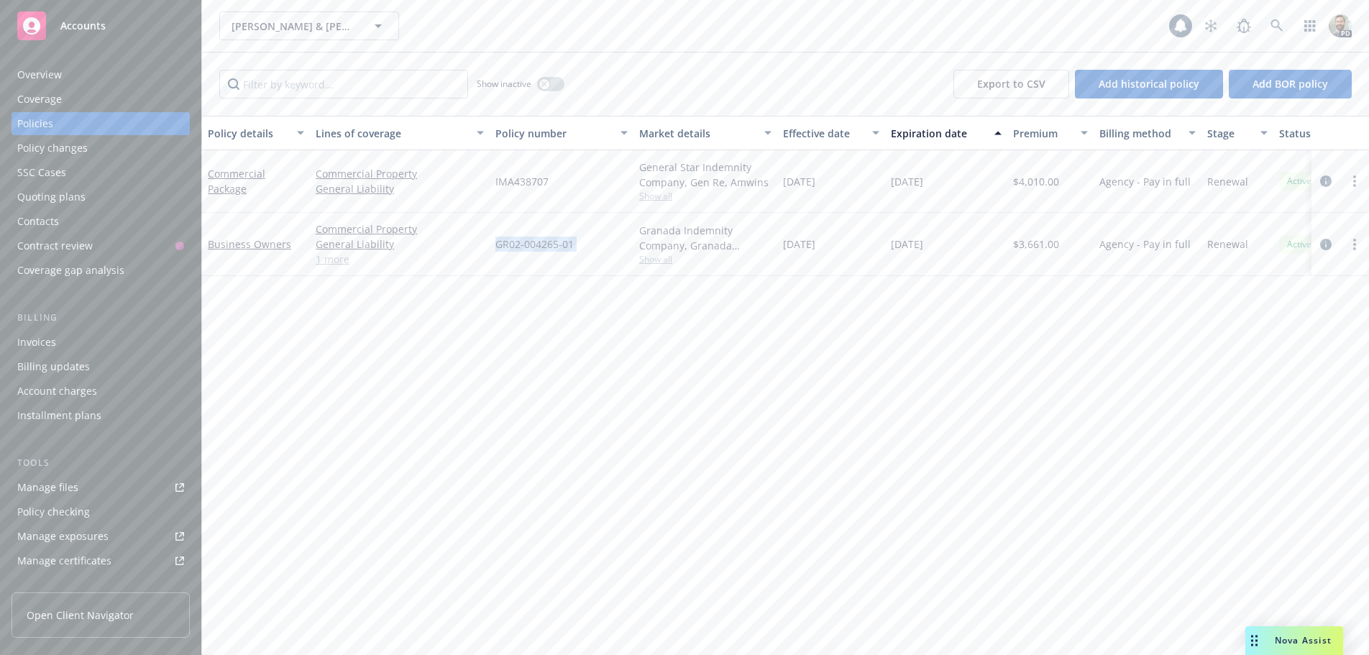
copy div "08/16/2025 08/16/2026"
drag, startPoint x: 636, startPoint y: 167, endPoint x: 683, endPoint y: 183, distance: 49.6
click at [683, 183] on div "General Star Indemnity Company, Gen Re, Amwins Show all" at bounding box center [706, 181] width 144 height 63
copy div "General Star Indemnity Company"
click at [512, 180] on span "IMA438707" at bounding box center [521, 181] width 53 height 15
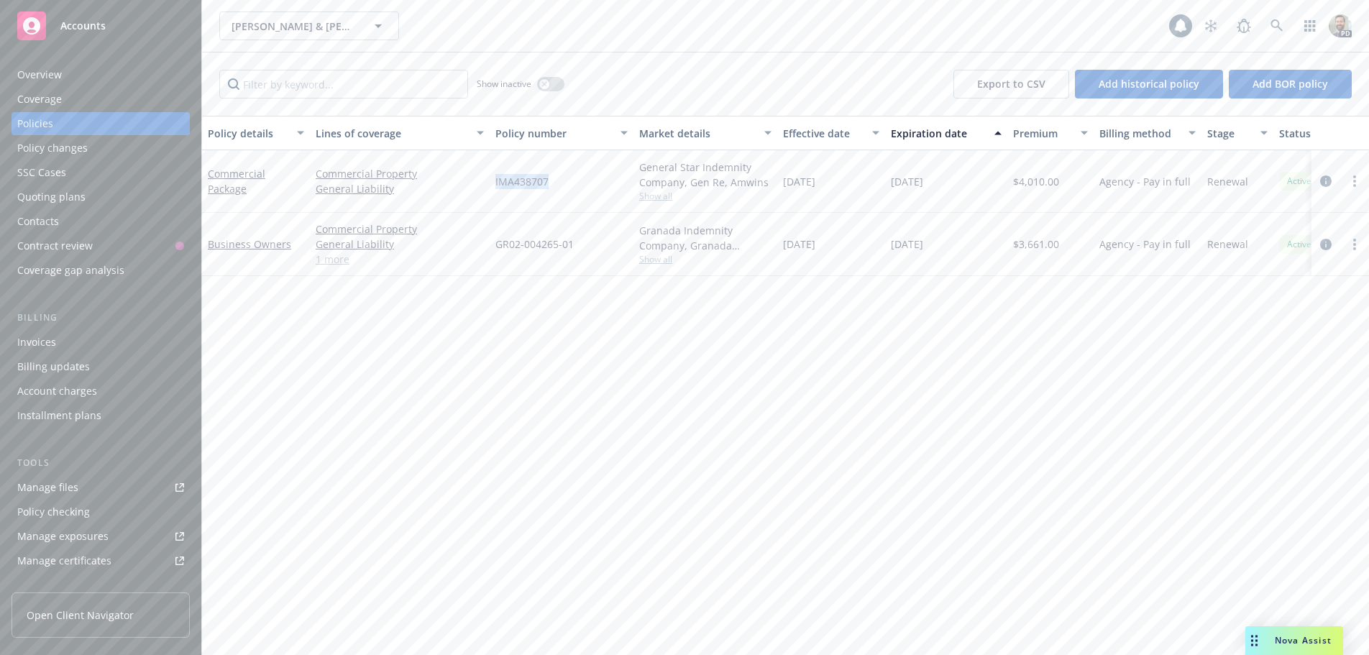
click at [512, 180] on span "IMA438707" at bounding box center [521, 181] width 53 height 15
copy span "IMA438707"
drag, startPoint x: 783, startPoint y: 184, endPoint x: 946, endPoint y: 184, distance: 162.5
click at [946, 184] on div "Commercial Package Commercial Property General Liability IMA438707 General Star…" at bounding box center [896, 181] width 1388 height 63
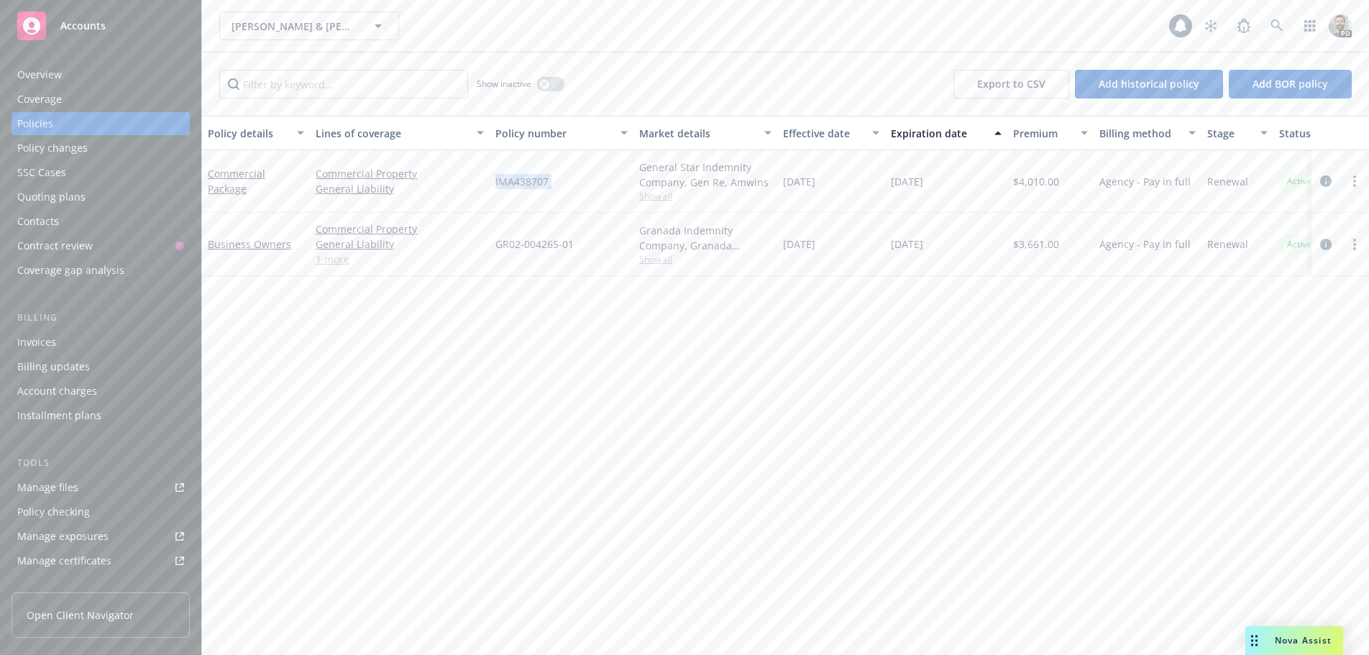
copy div "11/16/2024 11/16/2025"
